Goal: Information Seeking & Learning: Learn about a topic

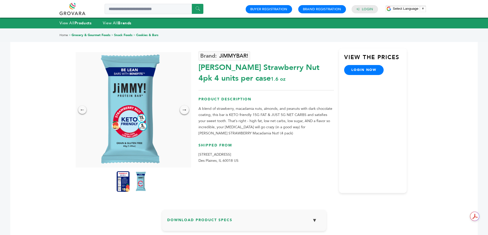
click at [182, 110] on div "→" at bounding box center [184, 109] width 9 height 9
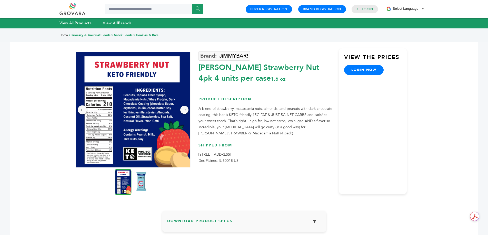
click at [79, 112] on div "←" at bounding box center [82, 109] width 9 height 9
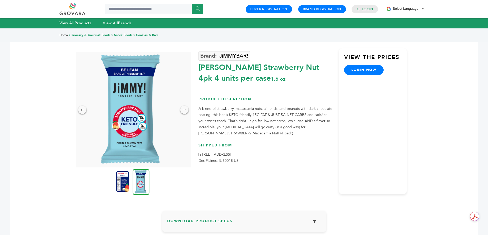
drag, startPoint x: 201, startPoint y: 66, endPoint x: 216, endPoint y: 67, distance: 14.9
click at [200, 67] on div "JiMMY Keto Strawberry Nut 4pk 4 units per case 1.6 oz" at bounding box center [265, 72] width 135 height 24
drag, startPoint x: 301, startPoint y: 68, endPoint x: 199, endPoint y: 68, distance: 102.3
click at [199, 68] on div "JiMMY Keto Strawberry Nut 4pk 4 units per case 1.6 oz" at bounding box center [265, 72] width 135 height 24
copy div "JiMMY Keto Strawberry Nut"
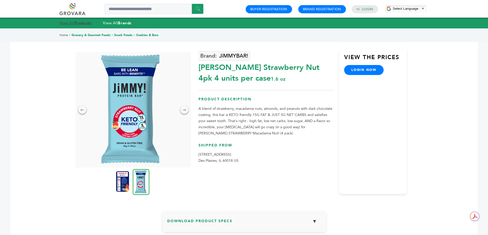
click at [76, 22] on strong "Products" at bounding box center [83, 23] width 17 height 5
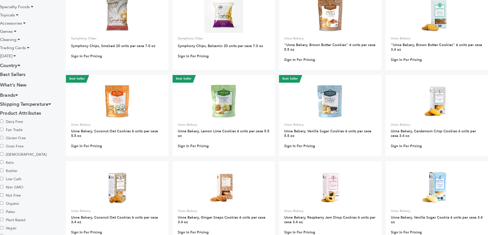
scroll to position [147, 0]
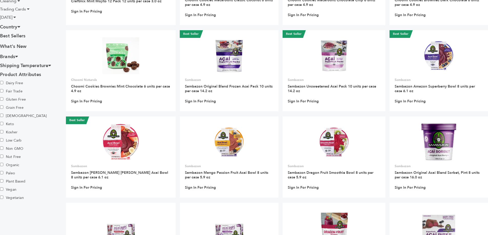
scroll to position [205, 0]
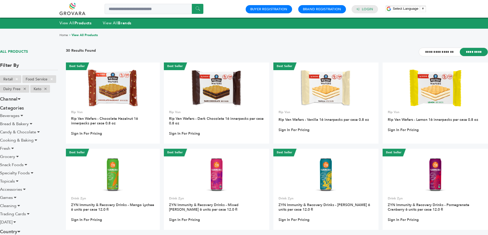
click at [47, 89] on span "×" at bounding box center [45, 89] width 8 height 6
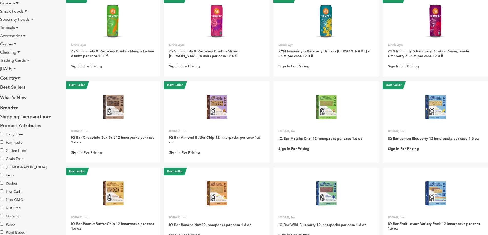
scroll to position [179, 0]
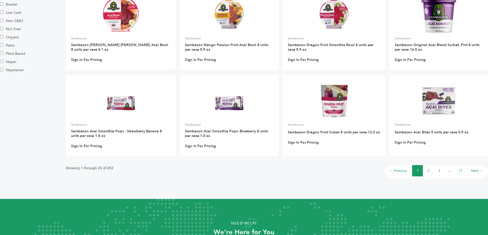
scroll to position [327, 0]
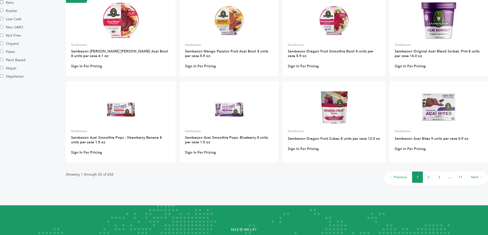
click at [428, 170] on div "Showing 1 through 20 of 202 ← Previous 1 2 3 … 11 Next →" at bounding box center [277, 176] width 422 height 17
click at [429, 178] on link "2" at bounding box center [428, 177] width 2 height 5
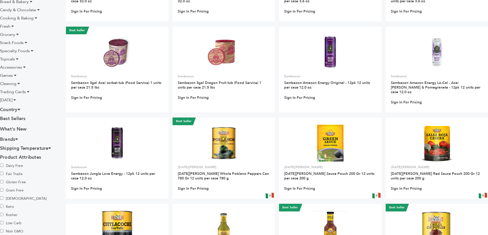
scroll to position [205, 0]
